Goal: Transaction & Acquisition: Purchase product/service

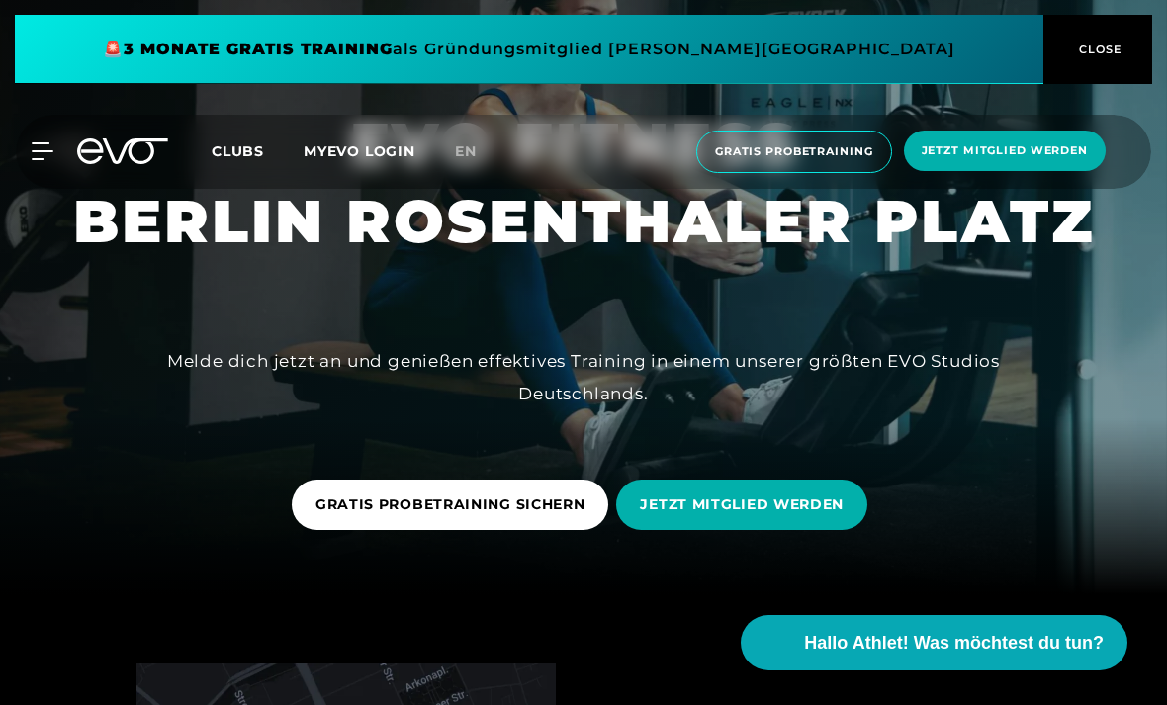
scroll to position [90, 0]
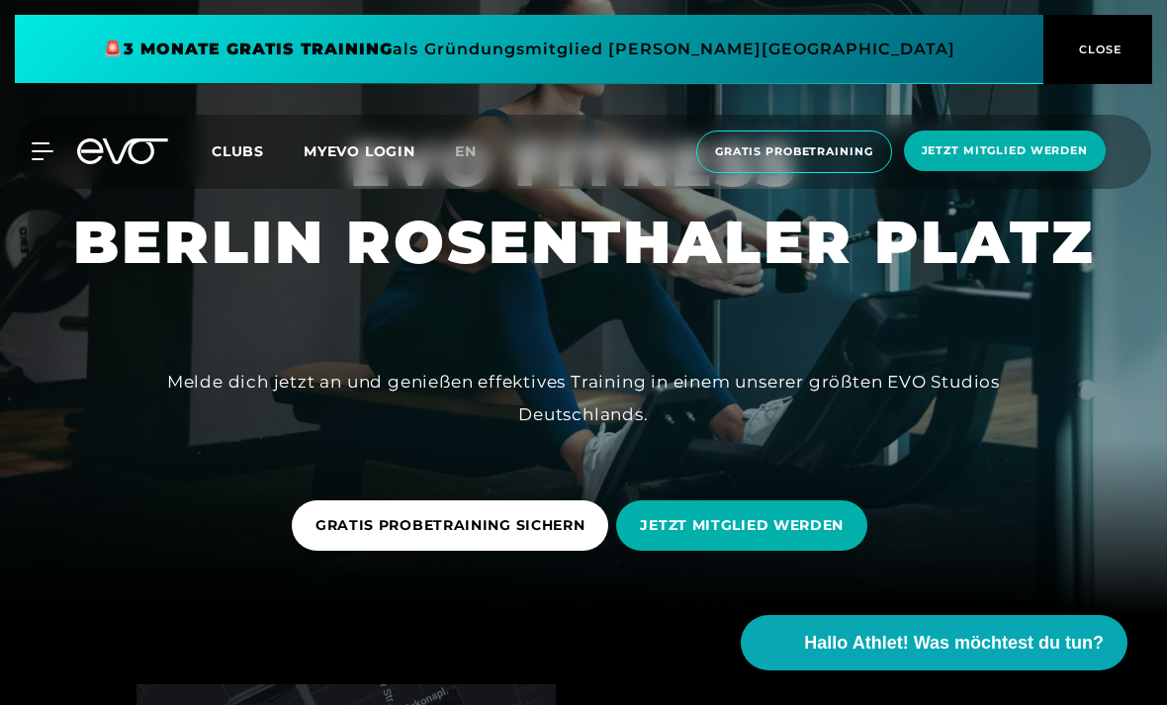
click at [1101, 53] on span "CLOSE" at bounding box center [1098, 50] width 48 height 18
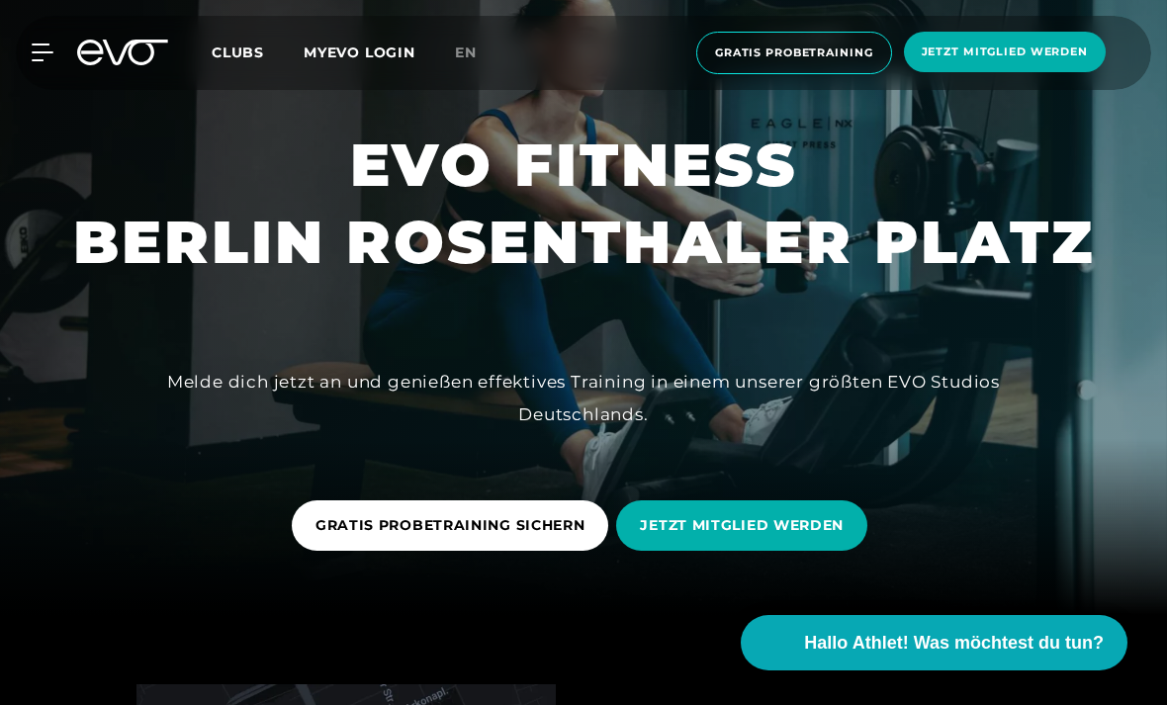
click at [49, 75] on div "MyEVO Login Über EVO Mitgliedschaften Probetraining TAGESPASS EVO Studios [GEOG…" at bounding box center [583, 53] width 1159 height 74
click at [31, 59] on div at bounding box center [30, 53] width 59 height 18
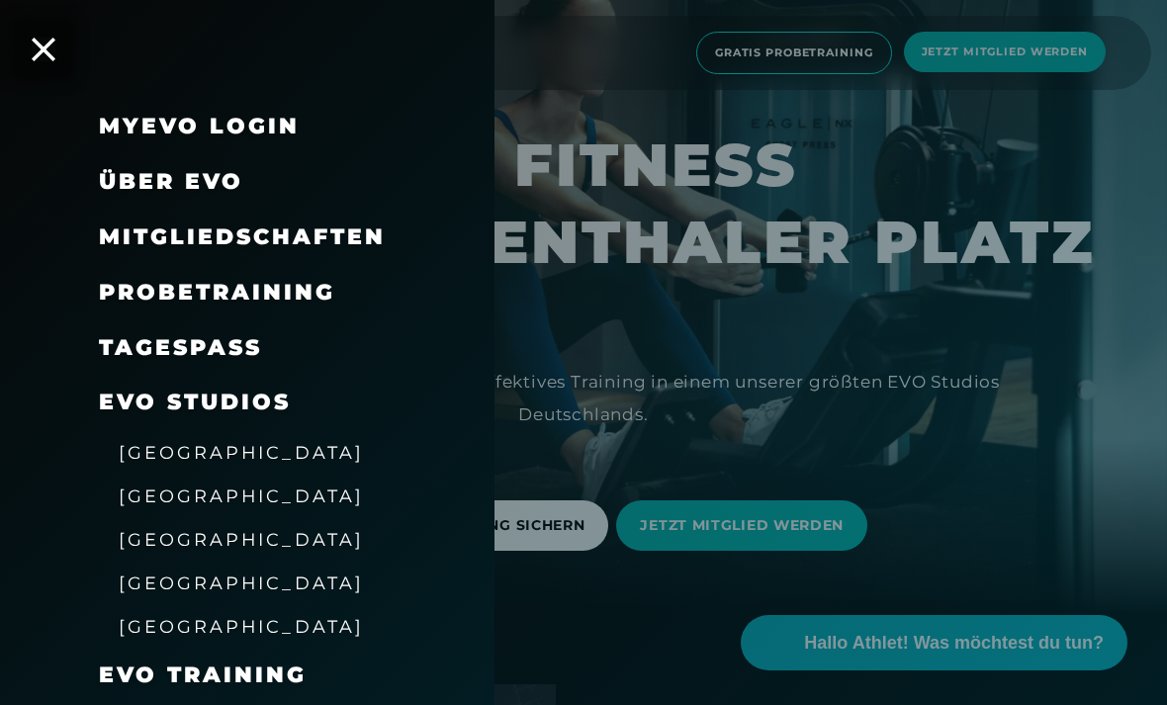
click at [146, 239] on span "Mitgliedschaften" at bounding box center [242, 236] width 287 height 27
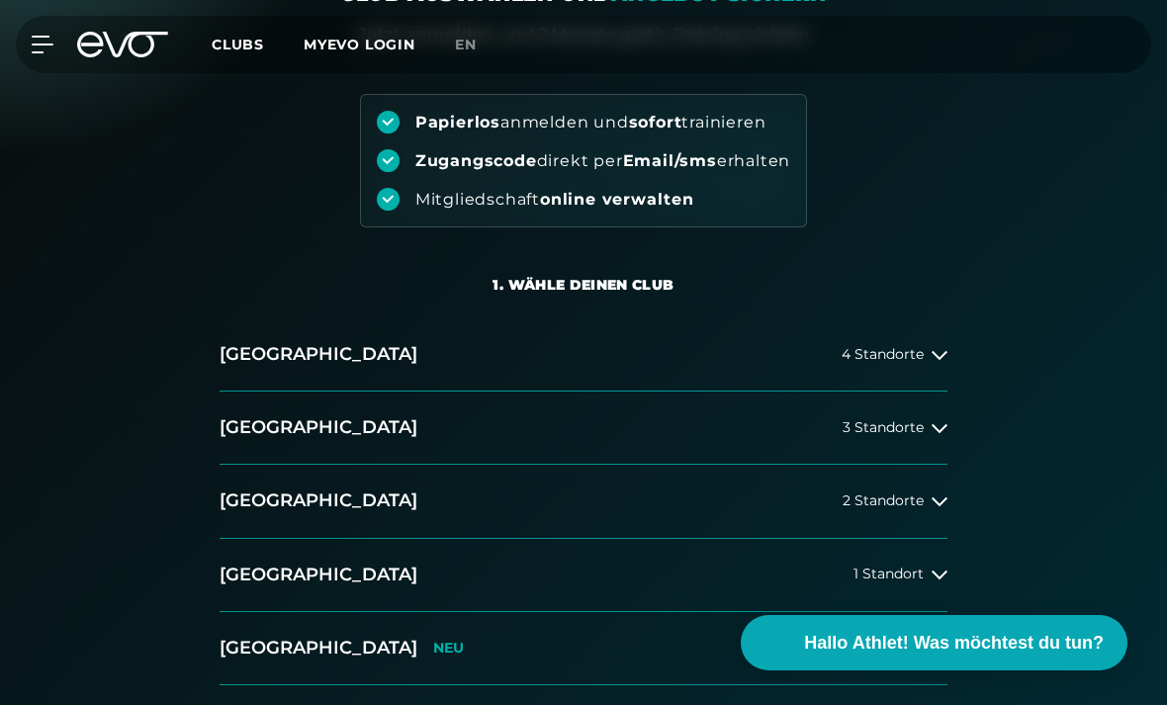
scroll to position [228, 0]
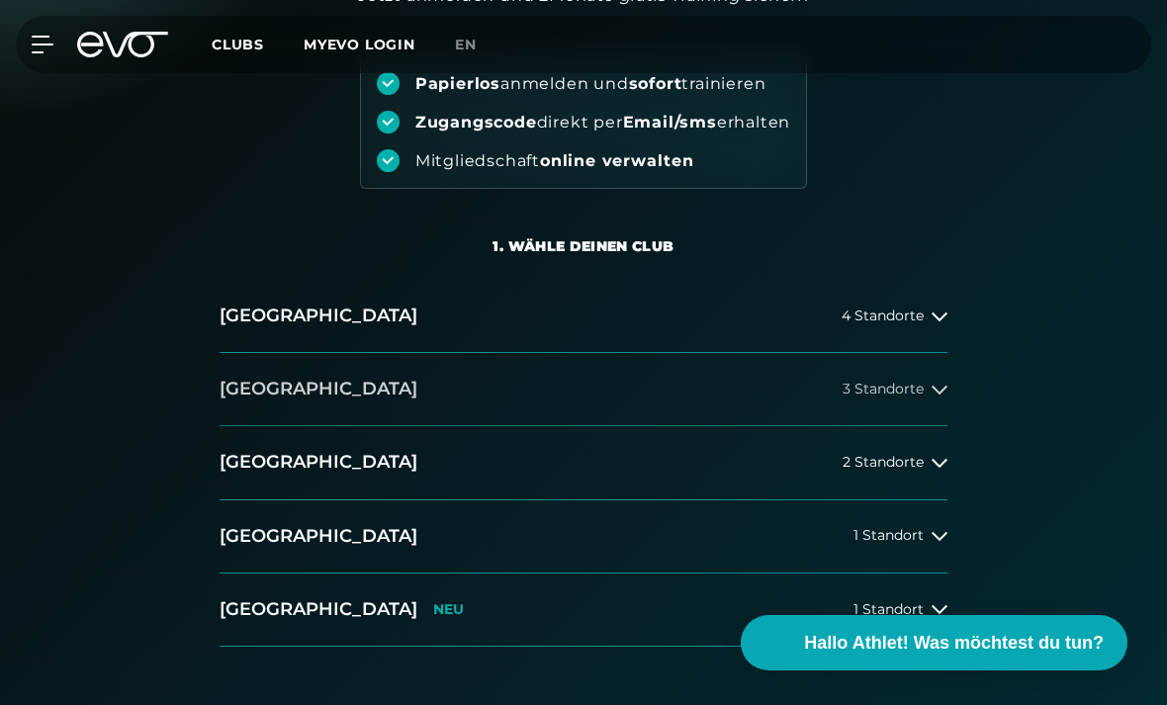
click at [921, 377] on button "[GEOGRAPHIC_DATA] 3 Standorte" at bounding box center [584, 389] width 728 height 73
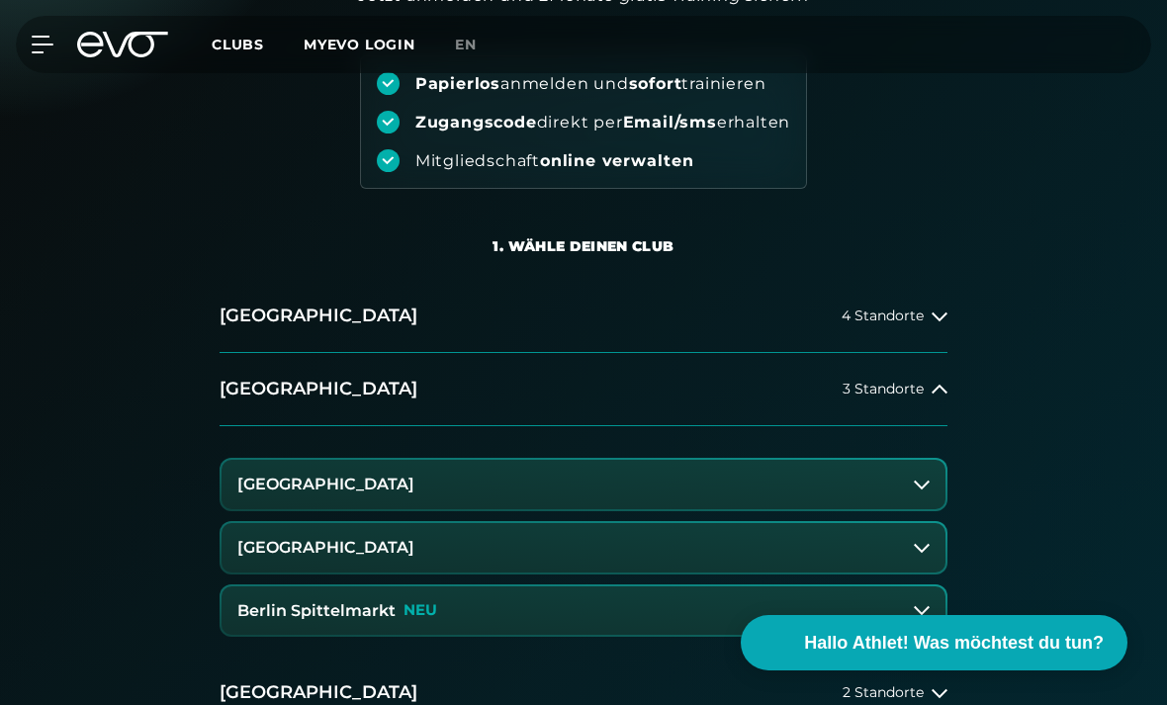
click at [913, 551] on button "[GEOGRAPHIC_DATA]" at bounding box center [584, 547] width 724 height 49
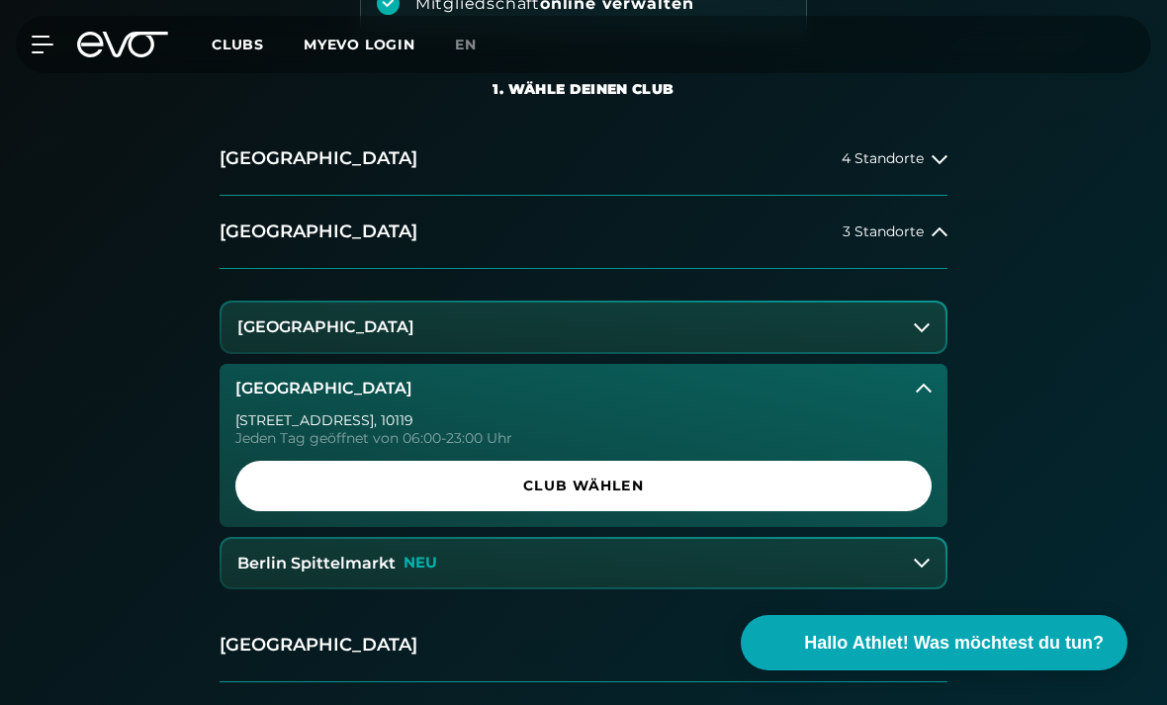
scroll to position [394, 0]
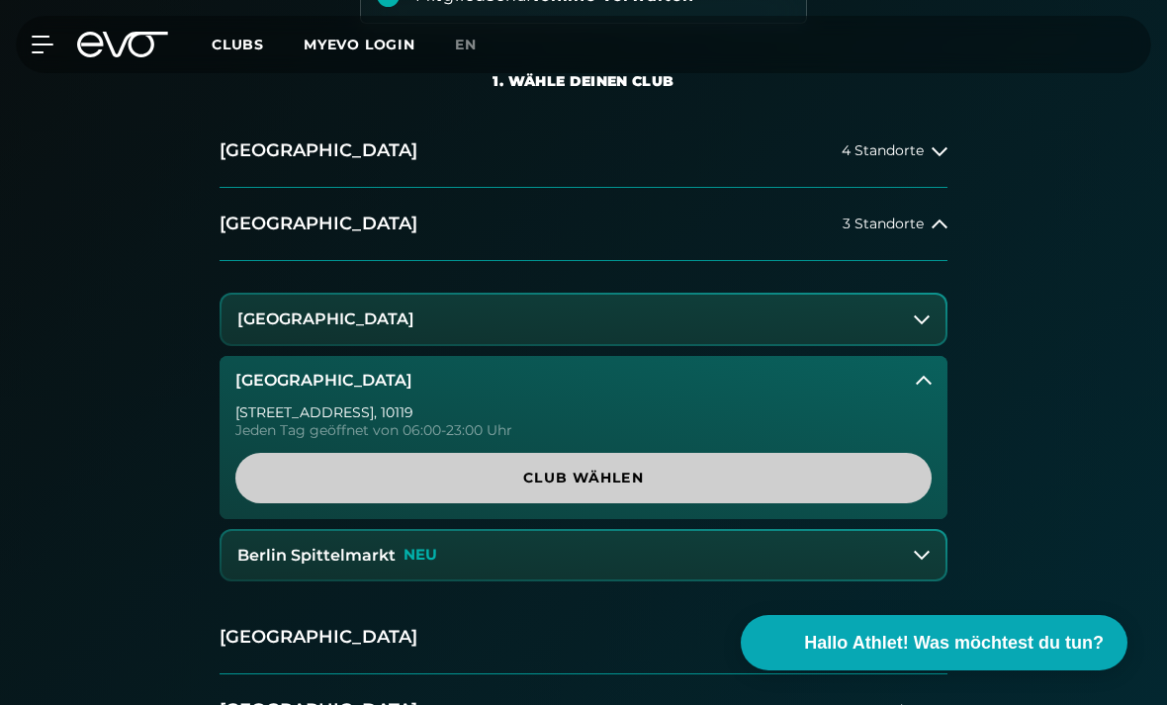
click at [278, 475] on span "Club wählen" at bounding box center [583, 478] width 649 height 21
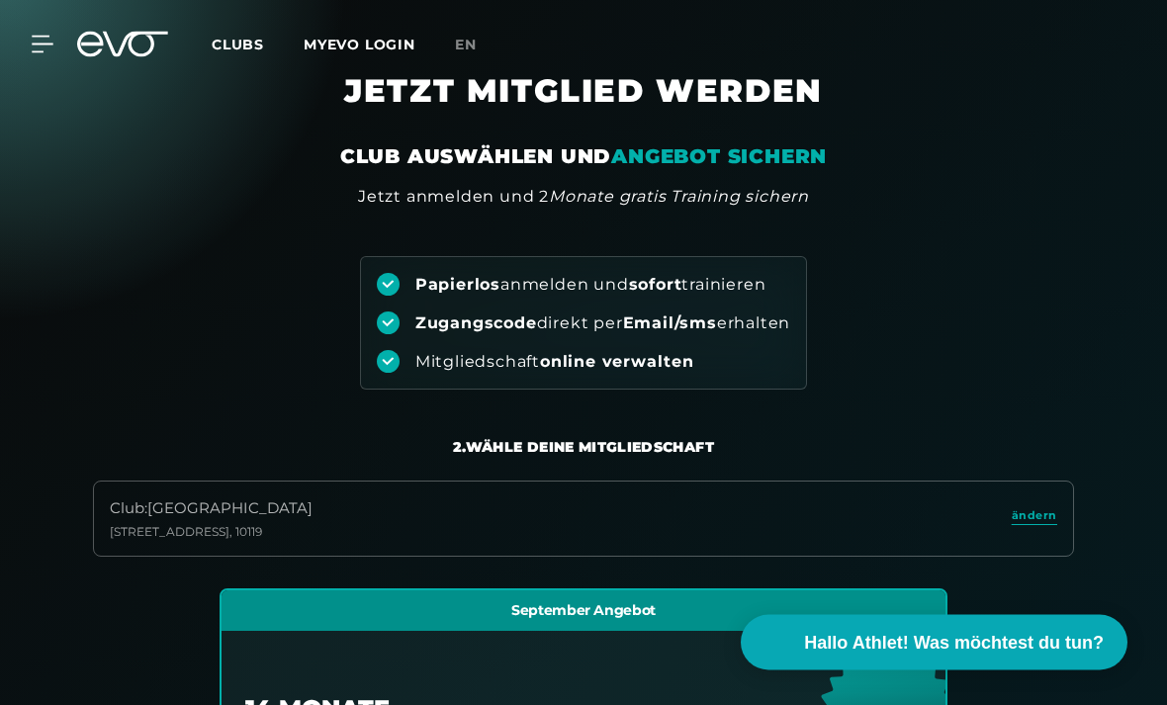
scroll to position [0, 0]
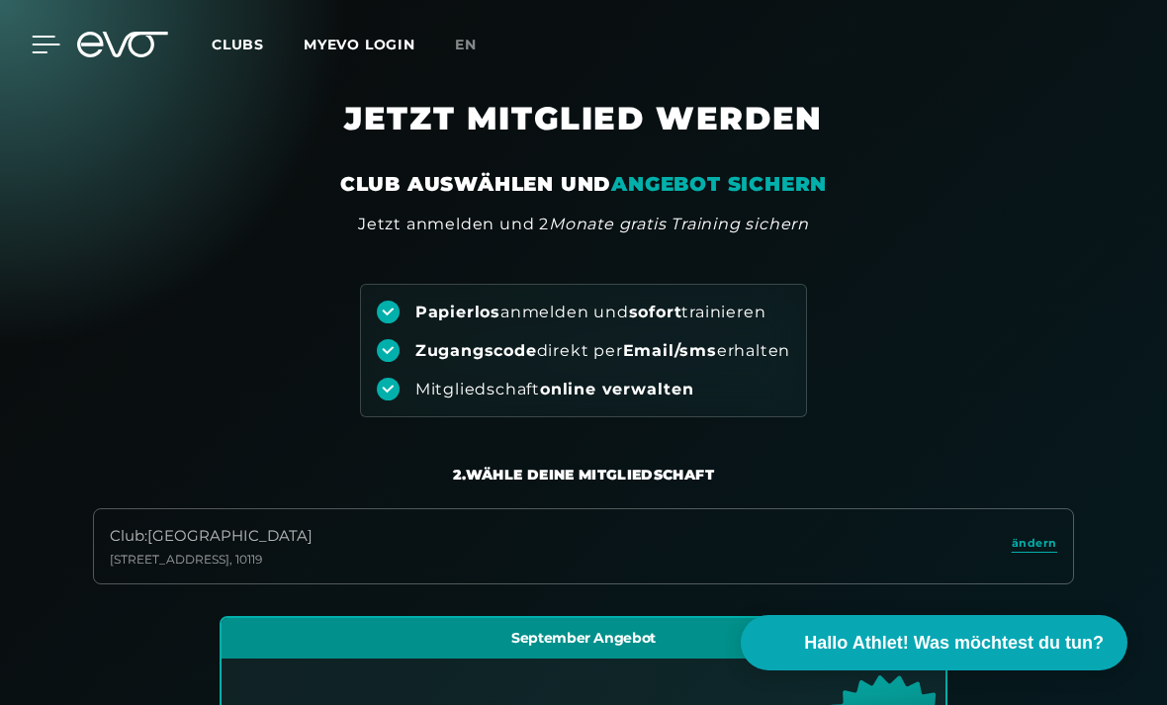
click at [44, 41] on icon at bounding box center [46, 45] width 29 height 18
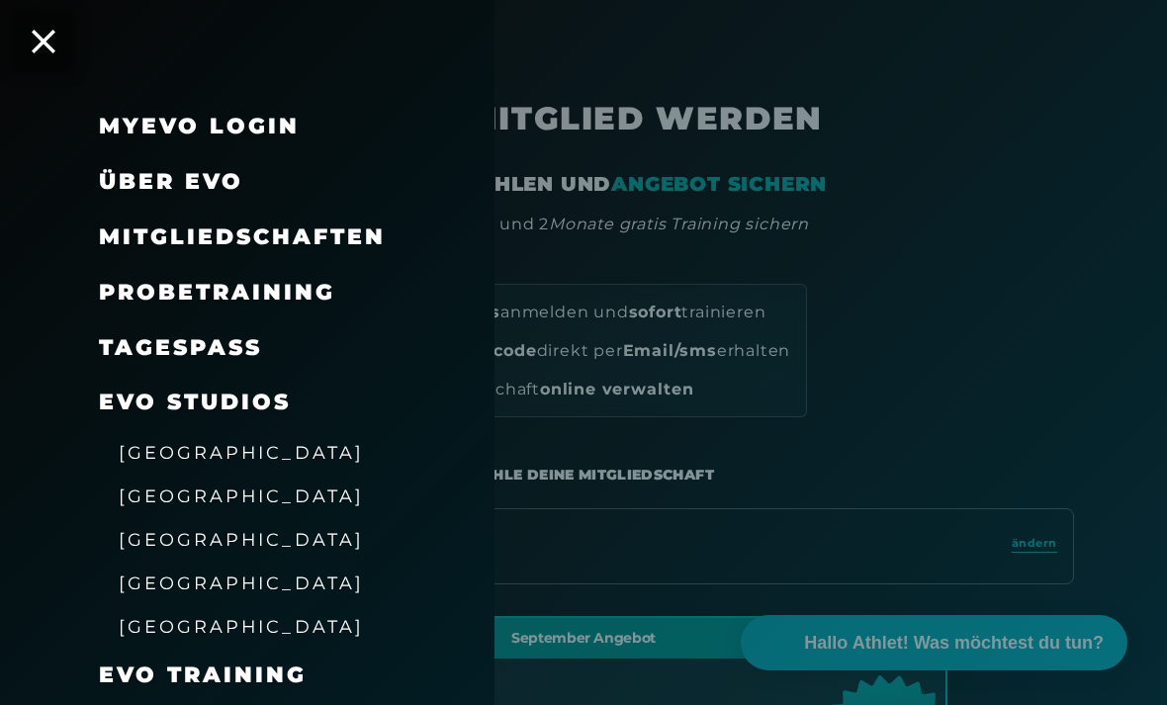
click at [133, 347] on link "TAGESPASS" at bounding box center [180, 347] width 163 height 27
